Goal: Use online tool/utility: Utilize a website feature to perform a specific function

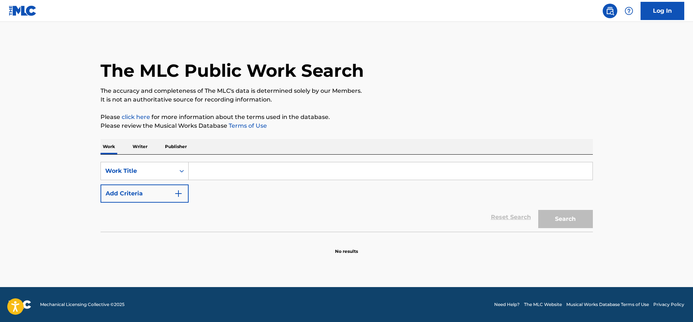
click at [606, 11] on img at bounding box center [609, 11] width 9 height 9
click at [669, 13] on link "Log In" at bounding box center [662, 11] width 44 height 18
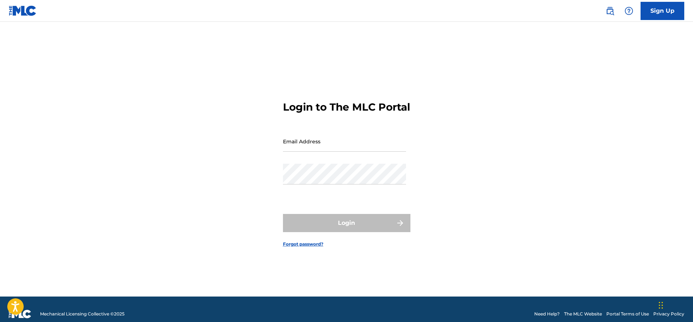
type input "[EMAIL_ADDRESS][DOMAIN_NAME]"
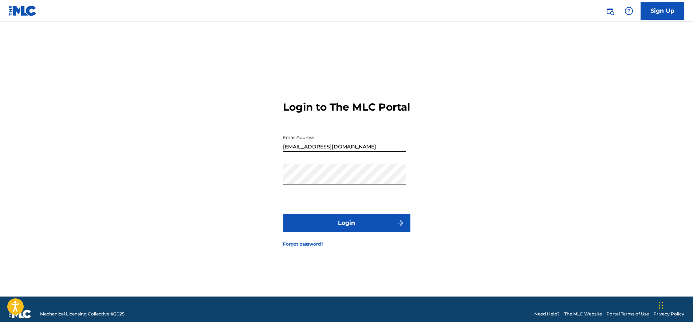
click at [350, 227] on button "Login" at bounding box center [346, 223] width 127 height 18
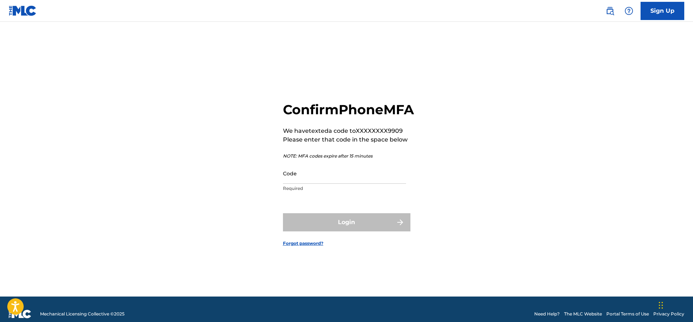
click at [318, 183] on input "Code" at bounding box center [344, 173] width 123 height 21
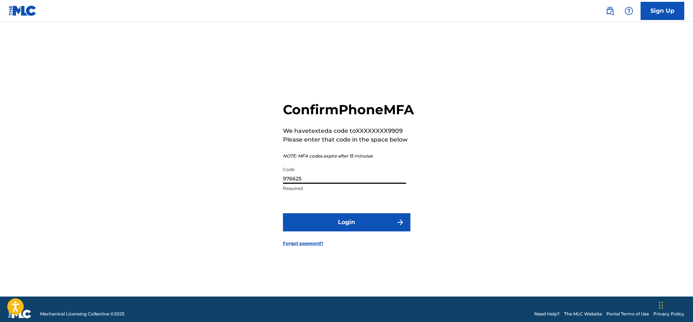
type input "976625"
click at [283, 213] on button "Login" at bounding box center [346, 222] width 127 height 18
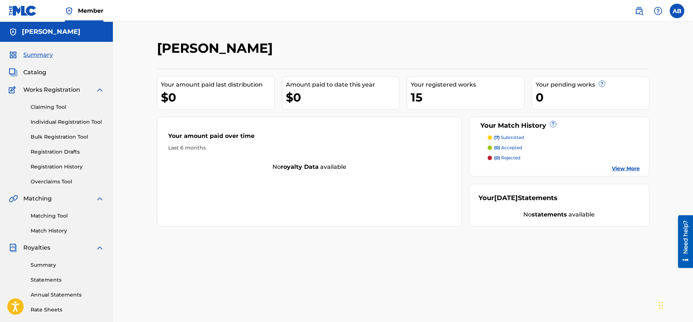
click at [49, 211] on div "Matching Tool Match History" at bounding box center [56, 219] width 95 height 32
click at [49, 217] on link "Matching Tool" at bounding box center [68, 216] width 74 height 8
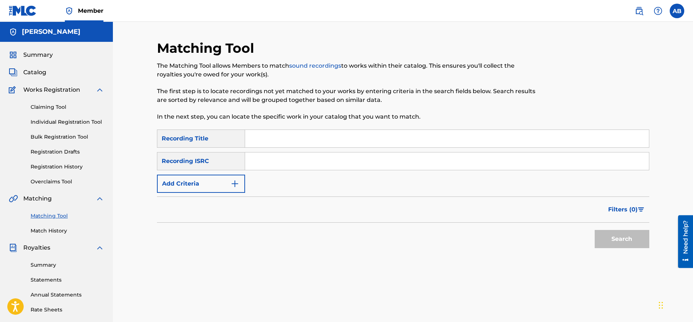
click at [233, 179] on button "Add Criteria" at bounding box center [201, 184] width 88 height 18
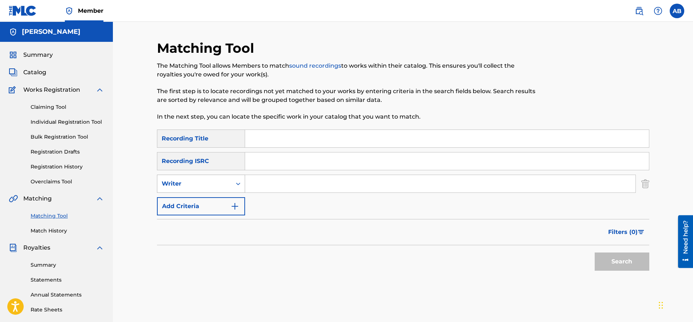
click at [216, 191] on div "Writer" at bounding box center [201, 184] width 88 height 18
click at [209, 204] on div "Recording Artist" at bounding box center [200, 202] width 87 height 18
click at [256, 187] on input "Search Form" at bounding box center [440, 183] width 390 height 17
type input "FBGfatslime"
click at [594, 253] on button "Search" at bounding box center [621, 262] width 55 height 18
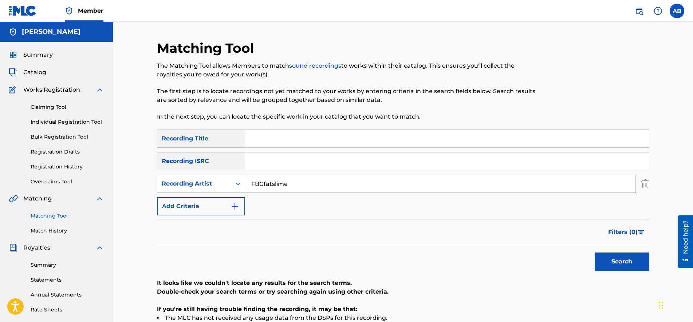
drag, startPoint x: 224, startPoint y: 183, endPoint x: 97, endPoint y: 163, distance: 128.5
click at [163, 182] on div "SearchWithCriteria4cdf67ec-59e9-4d30-9cab-9f4bcd105924 Recording Artist FBGfats…" at bounding box center [403, 184] width 492 height 18
type input "Fbgfatslime"
click at [594, 253] on button "Search" at bounding box center [621, 262] width 55 height 18
